Goal: Information Seeking & Learning: Learn about a topic

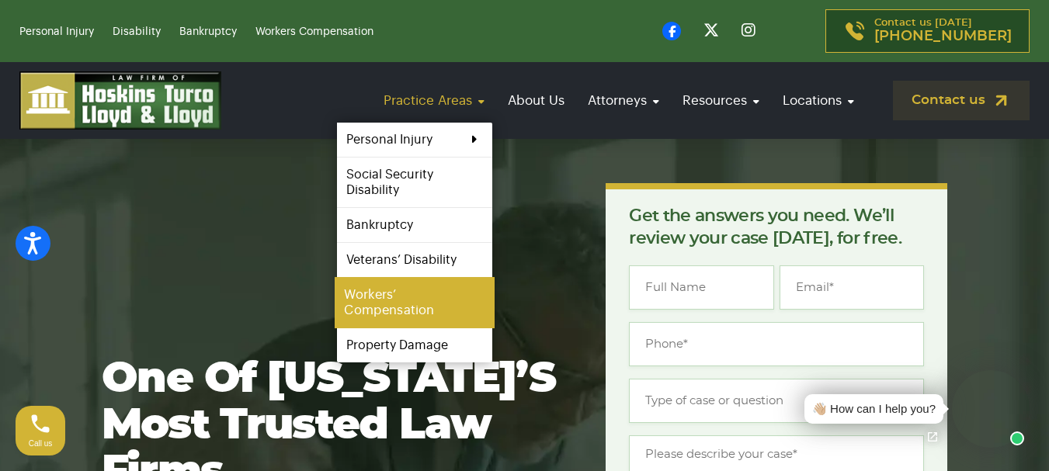
click at [392, 306] on link "Workers’ Compensation" at bounding box center [415, 302] width 160 height 51
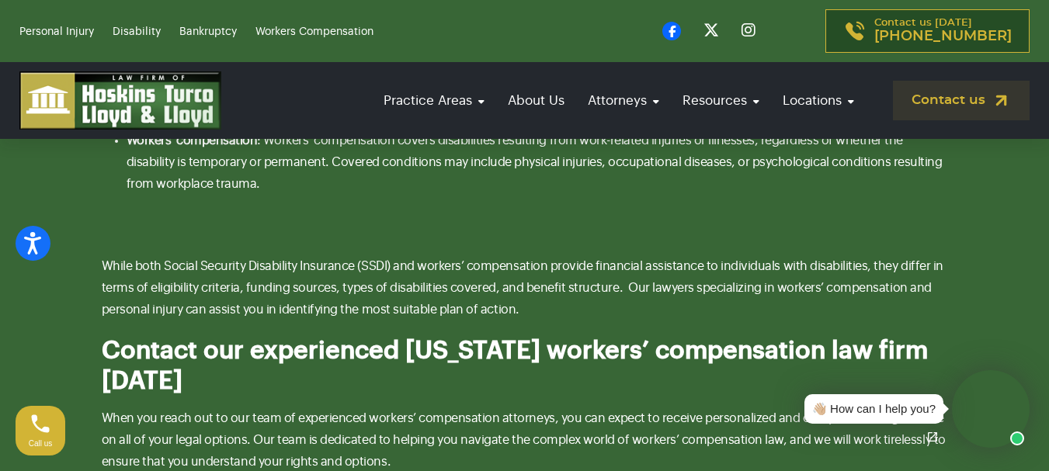
scroll to position [4803, 0]
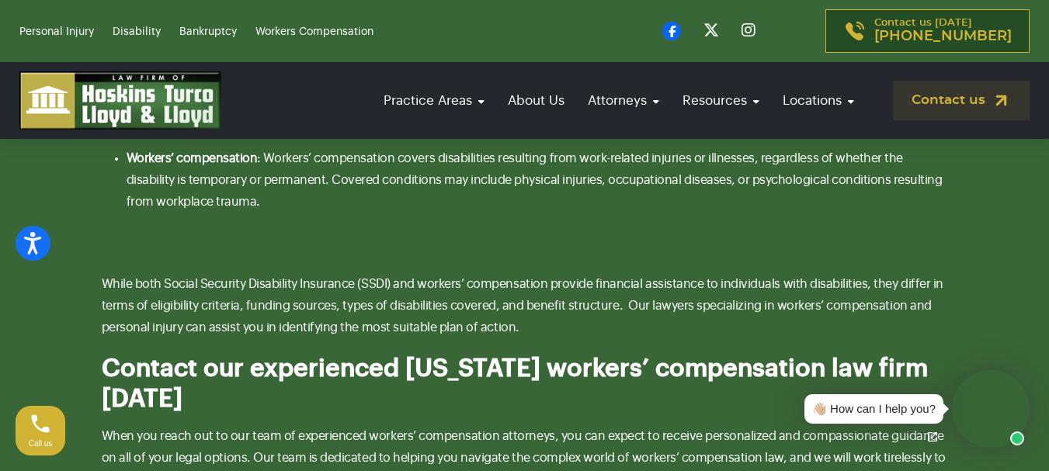
drag, startPoint x: 1057, startPoint y: 25, endPoint x: 1060, endPoint y: 234, distance: 208.9
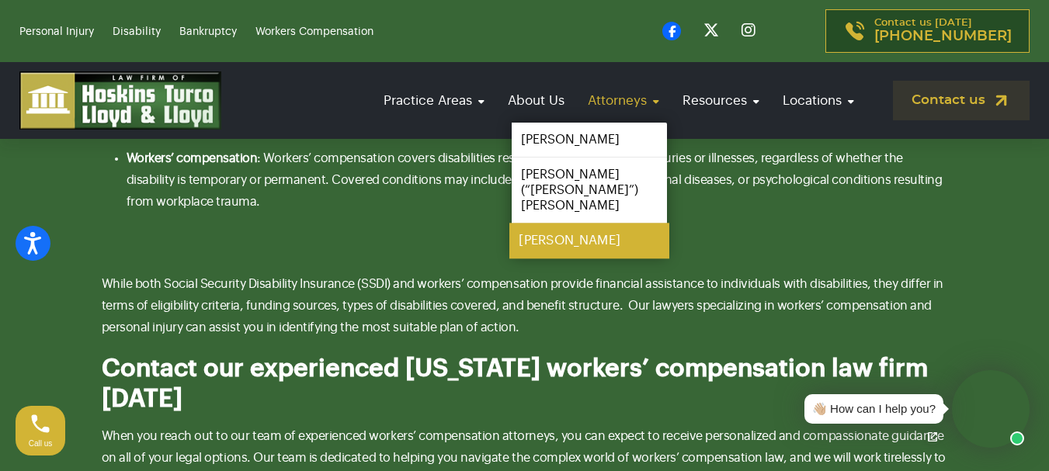
click at [581, 228] on link "[PERSON_NAME]" at bounding box center [589, 241] width 160 height 35
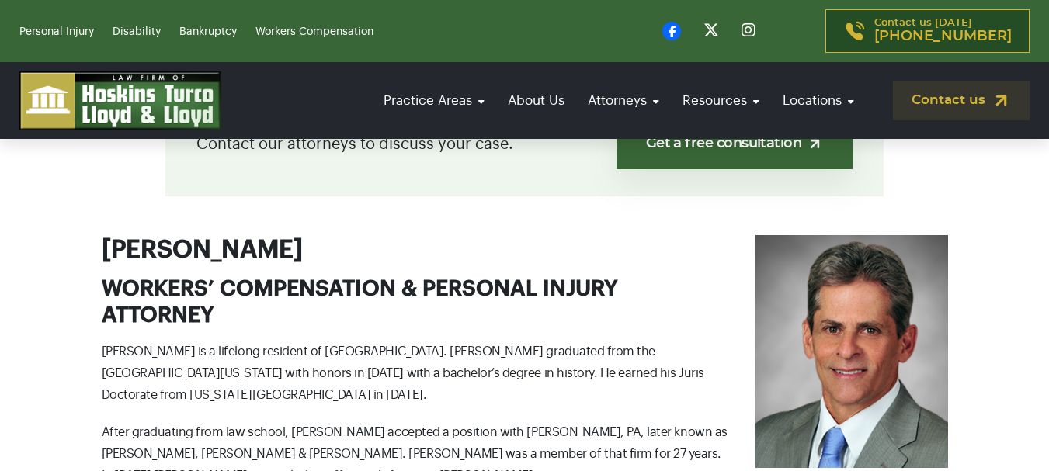
scroll to position [508, 0]
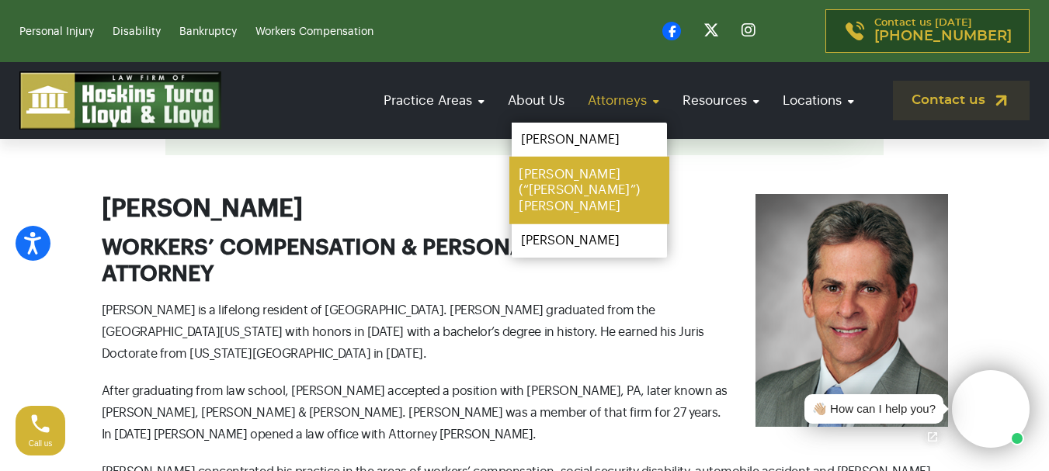
click at [544, 171] on link "[PERSON_NAME] (“[PERSON_NAME]”) [PERSON_NAME]" at bounding box center [589, 191] width 160 height 68
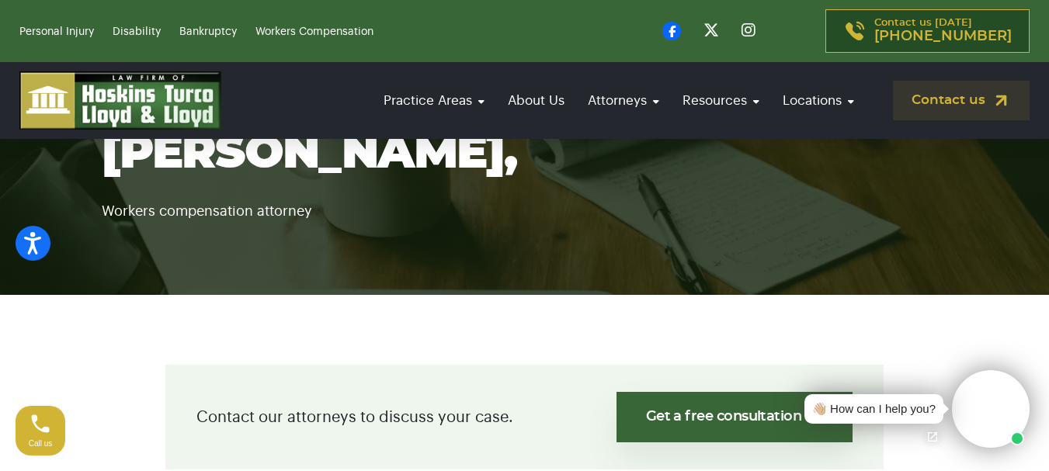
scroll to position [152, 0]
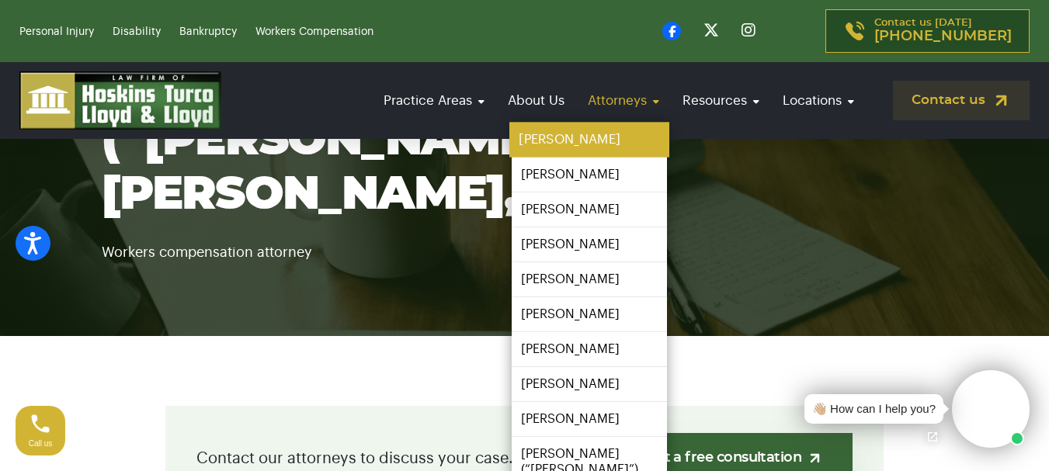
click at [569, 142] on link "Steve Hoskins" at bounding box center [589, 140] width 160 height 35
